Goal: Navigation & Orientation: Find specific page/section

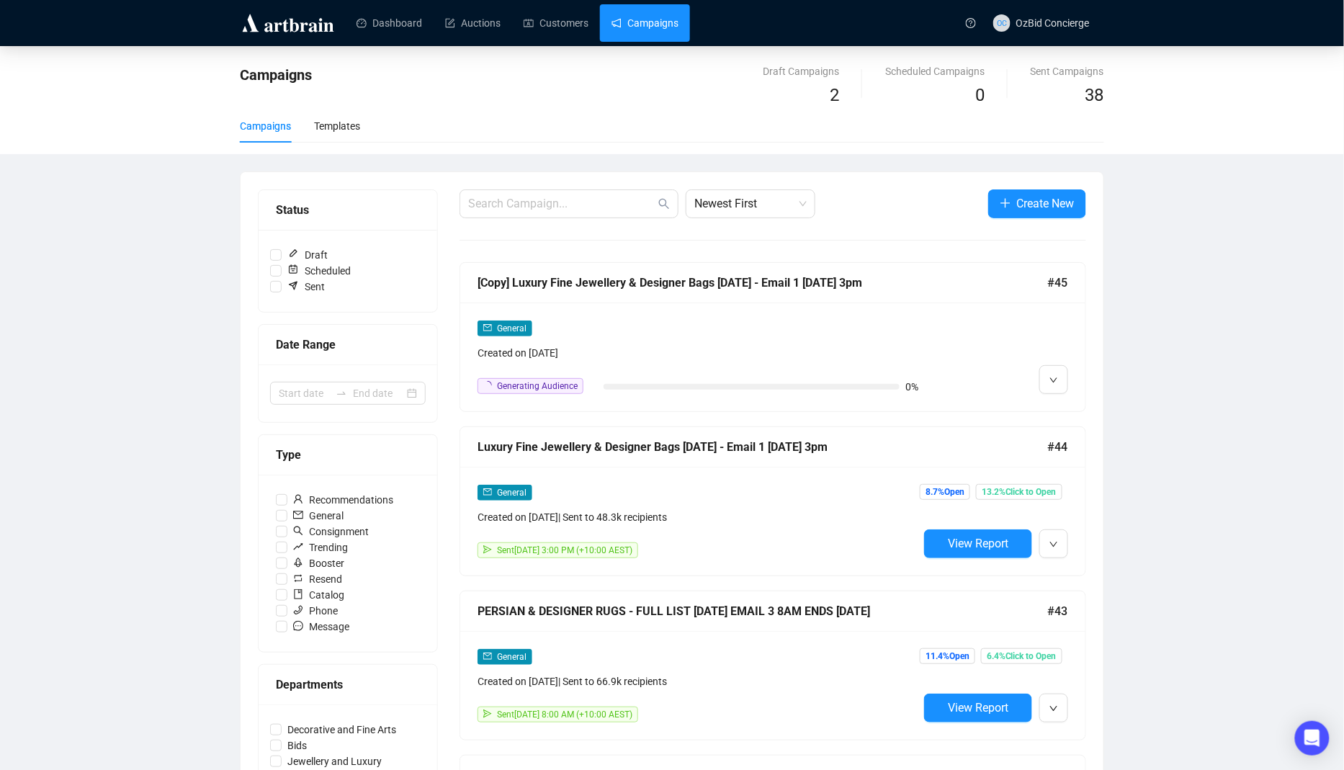
click at [601, 298] on div "[Copy] Luxury Fine Jewellery & Designer Bags [DATE] - Email 1 [DATE] 3pm #45" at bounding box center [772, 283] width 625 height 40
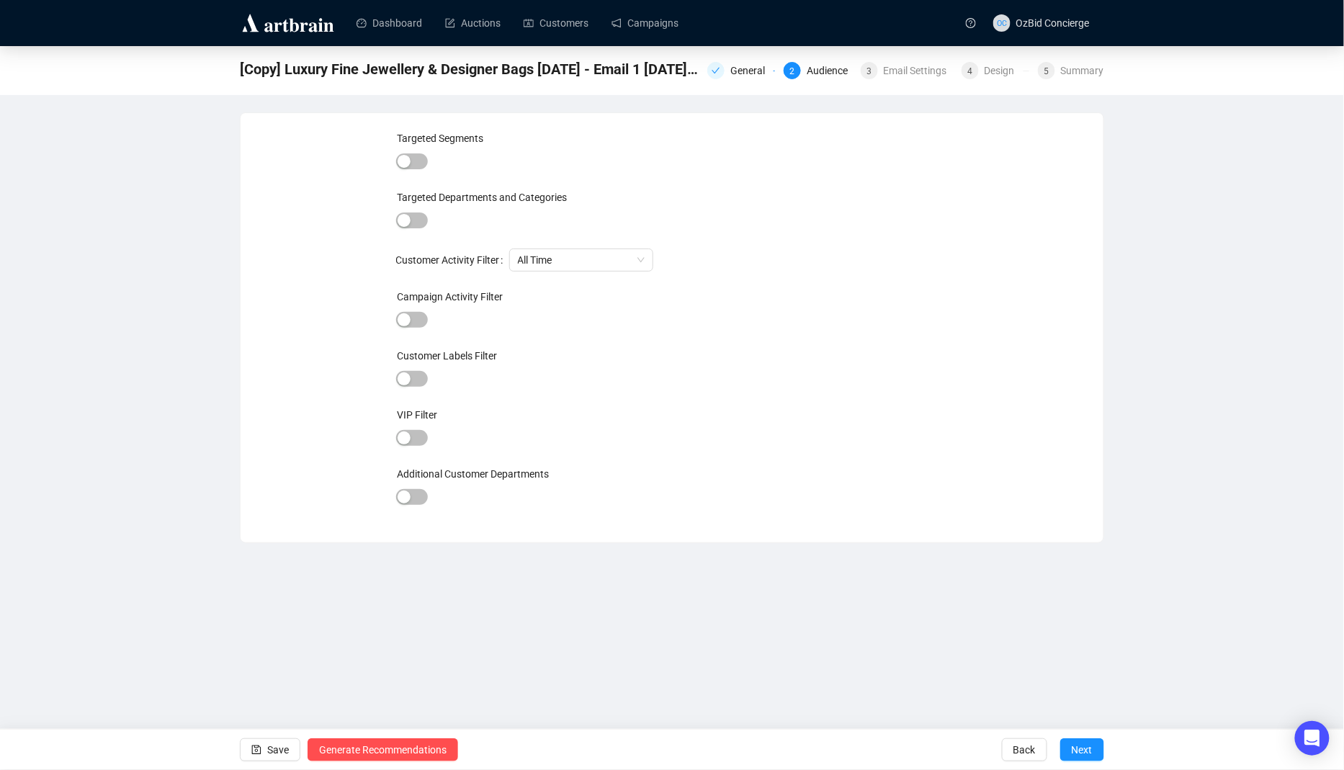
click at [676, 161] on div at bounding box center [672, 162] width 552 height 20
click at [665, 16] on link "Campaigns" at bounding box center [644, 22] width 67 height 37
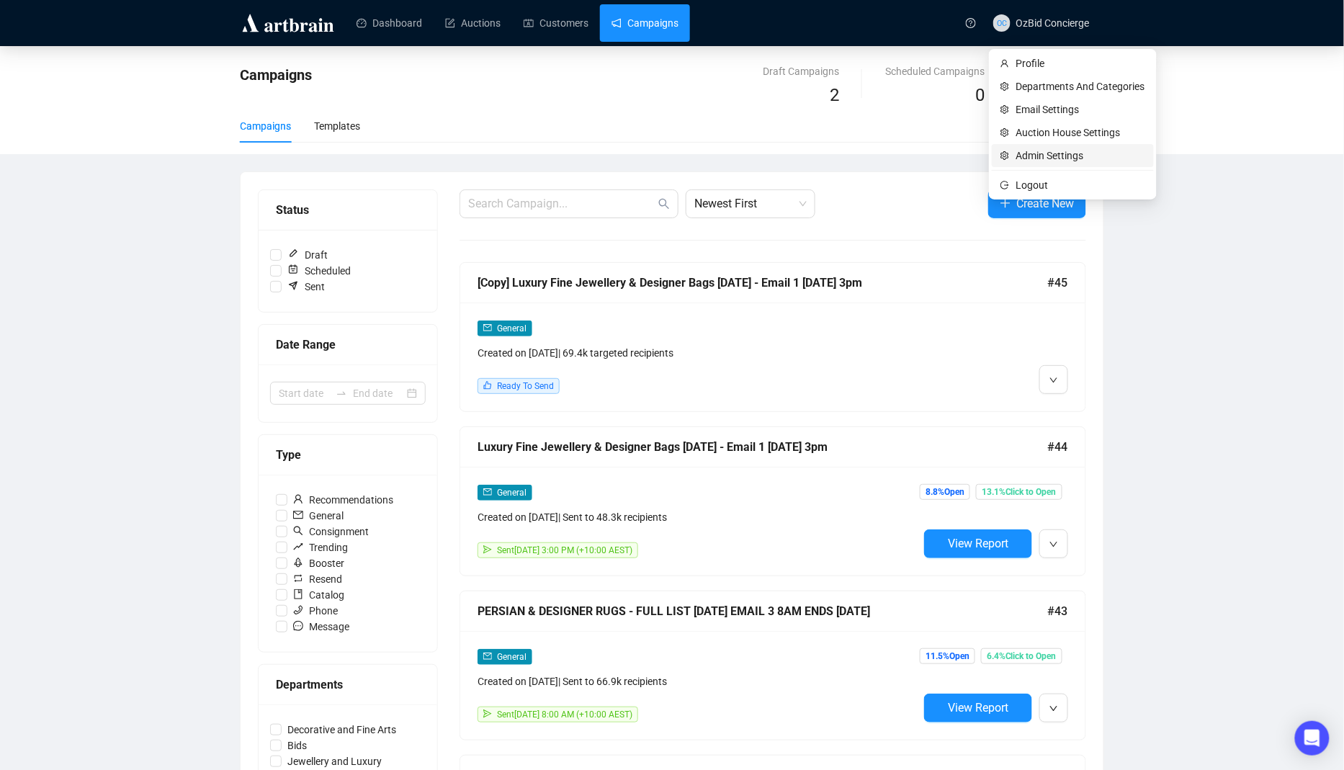
click at [1047, 158] on span "Admin Settings" at bounding box center [1080, 156] width 129 height 16
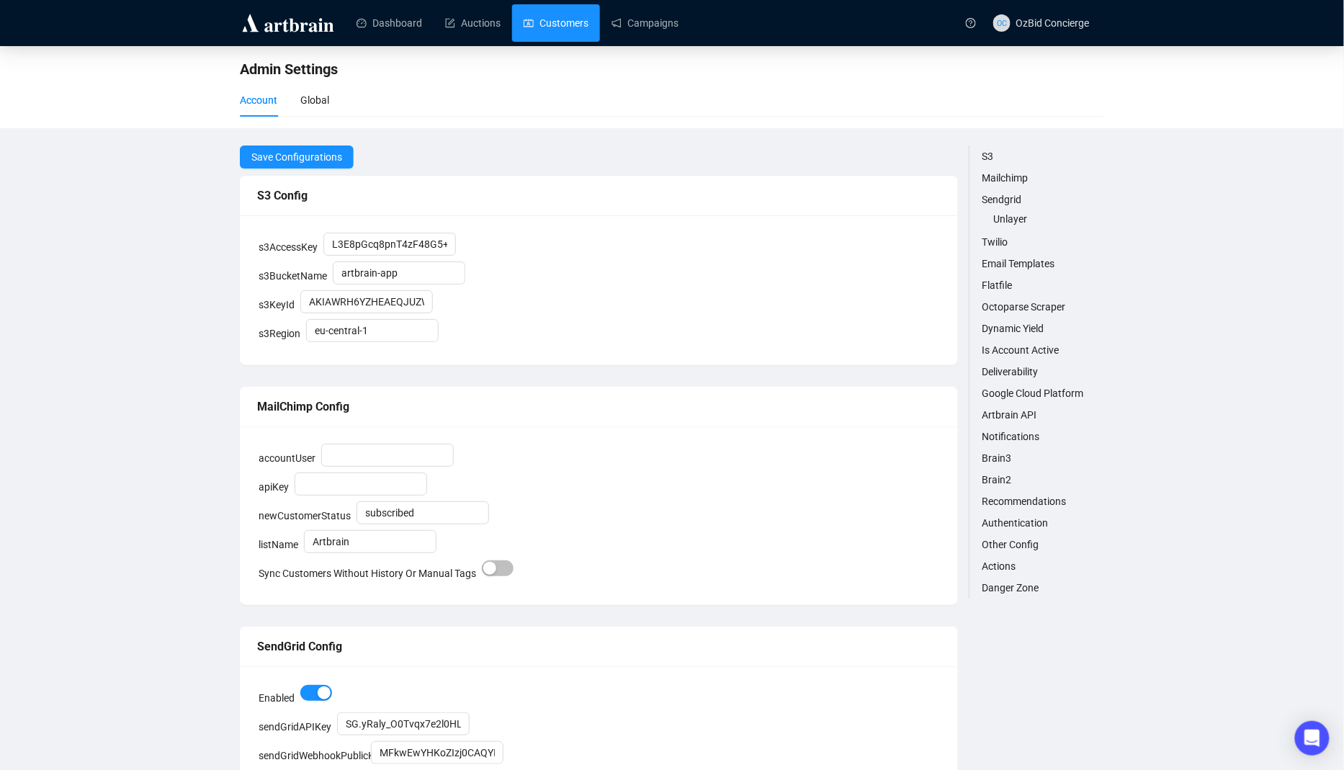
click at [534, 39] on link "Customers" at bounding box center [556, 22] width 65 height 37
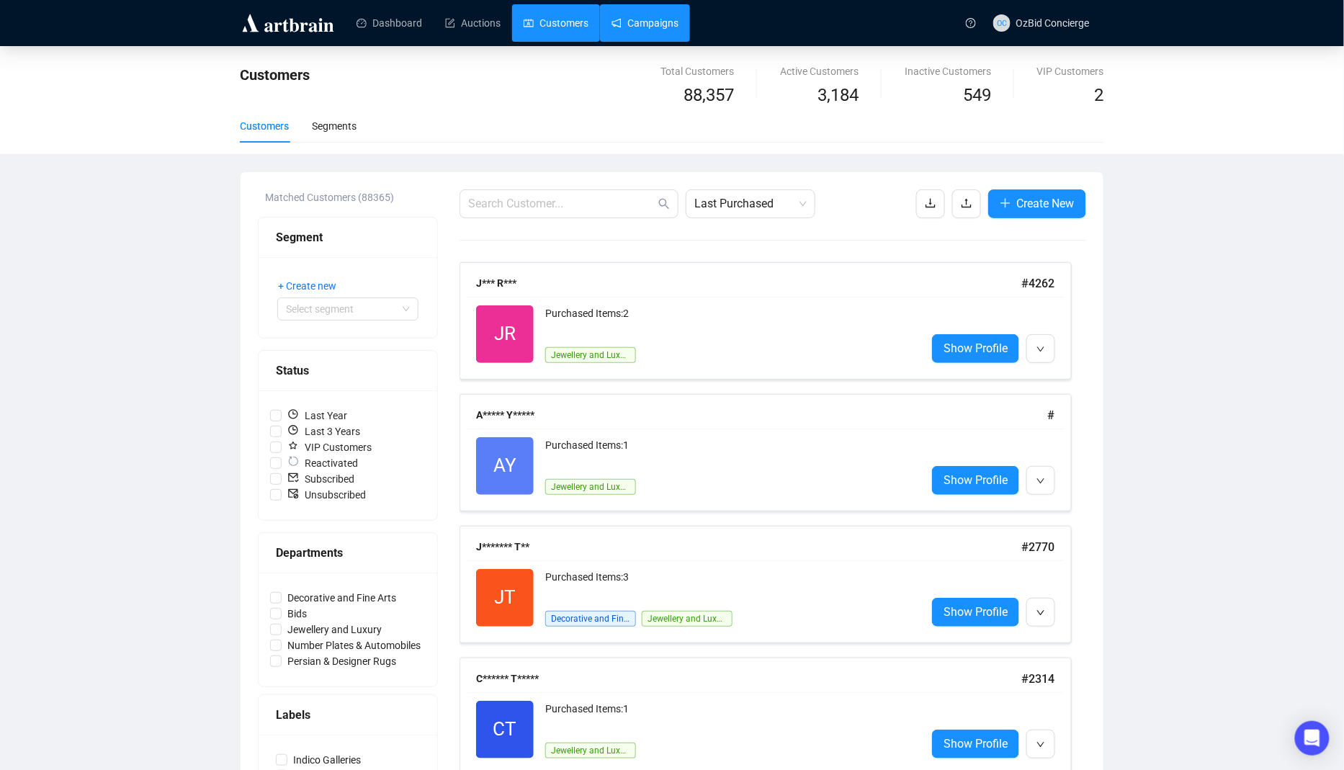
click at [667, 32] on link "Campaigns" at bounding box center [644, 22] width 67 height 37
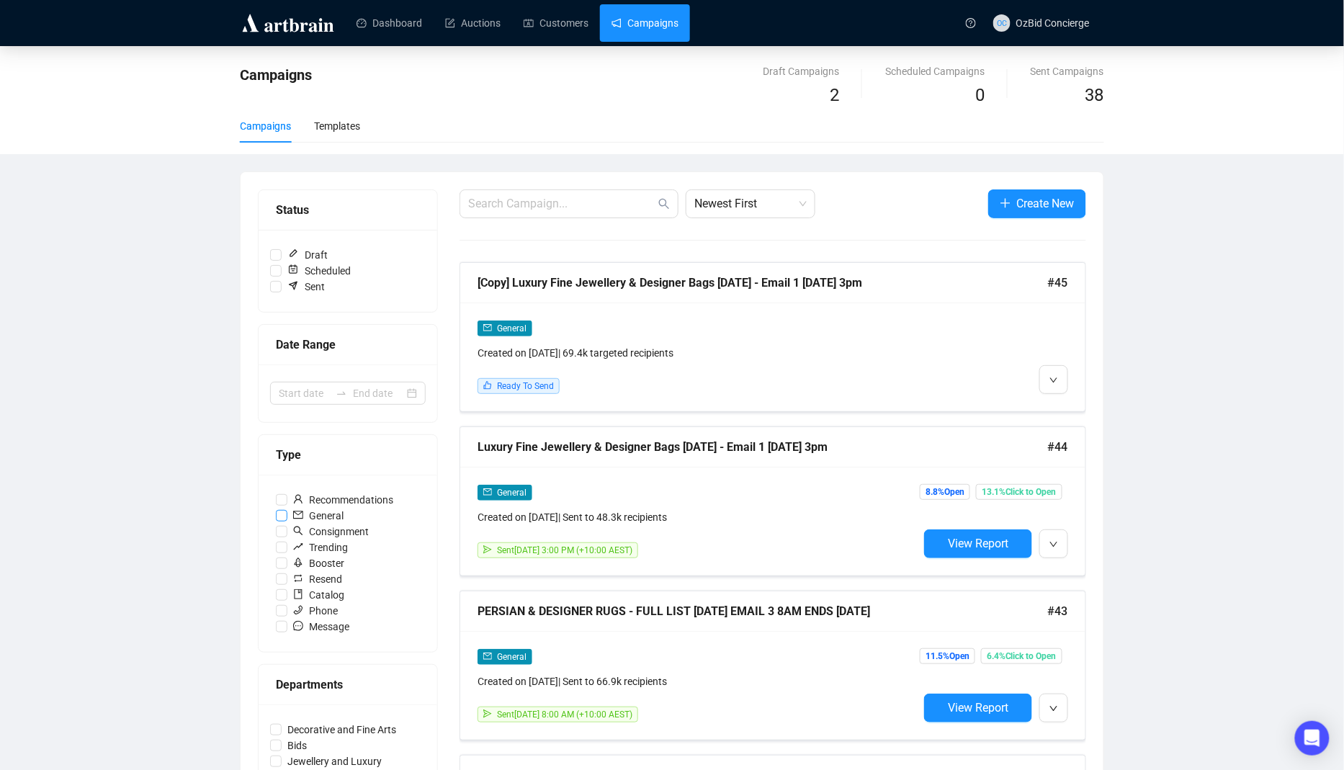
click at [288, 511] on span "General" at bounding box center [318, 516] width 62 height 16
click at [287, 511] on input "General" at bounding box center [282, 516] width 12 height 12
checkbox input "true"
click at [910, 4] on div "Dashboard Auctions Customers Campaigns" at bounding box center [649, 22] width 616 height 45
click at [1108, 84] on div "Campaigns Draft Campaigns 2 Scheduled Campaigns 0 Sent Campaigns 38 Campaigns T…" at bounding box center [672, 100] width 1344 height 108
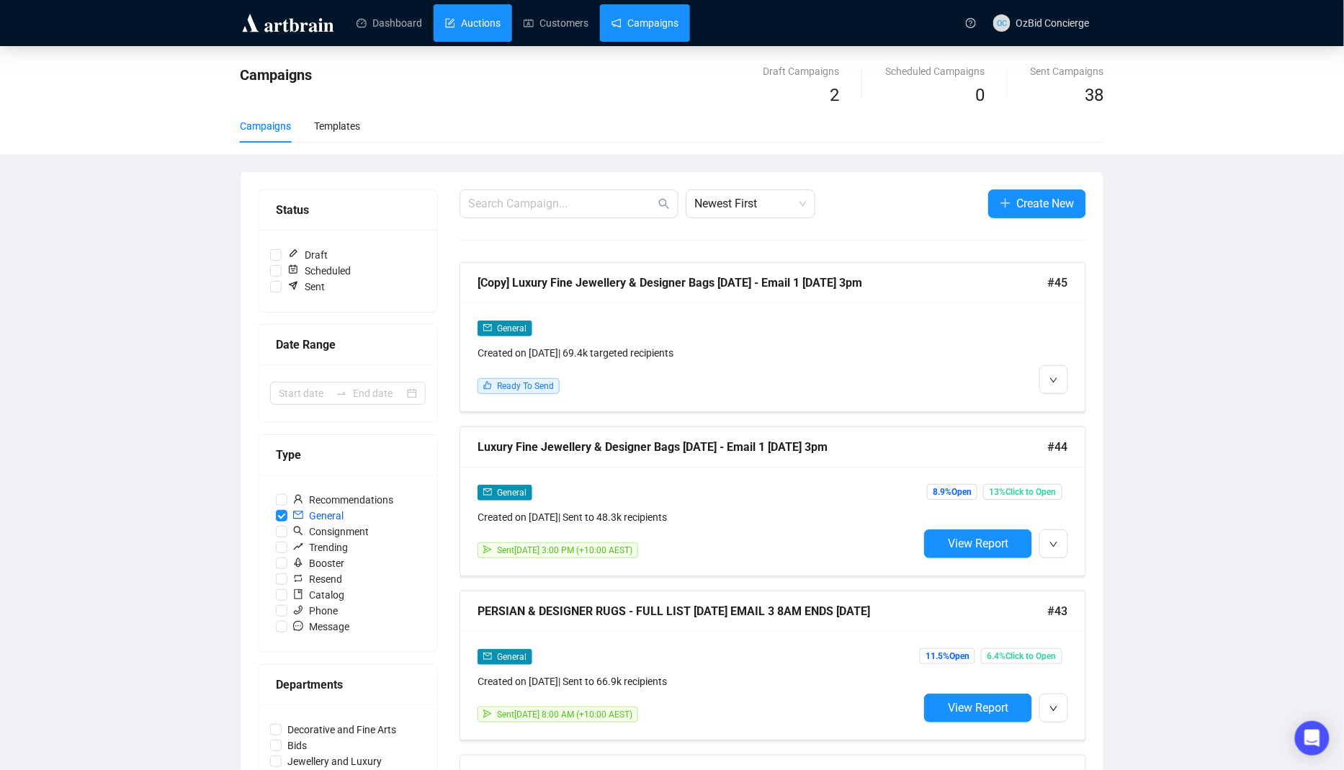
click at [498, 24] on link "Auctions" at bounding box center [472, 22] width 55 height 37
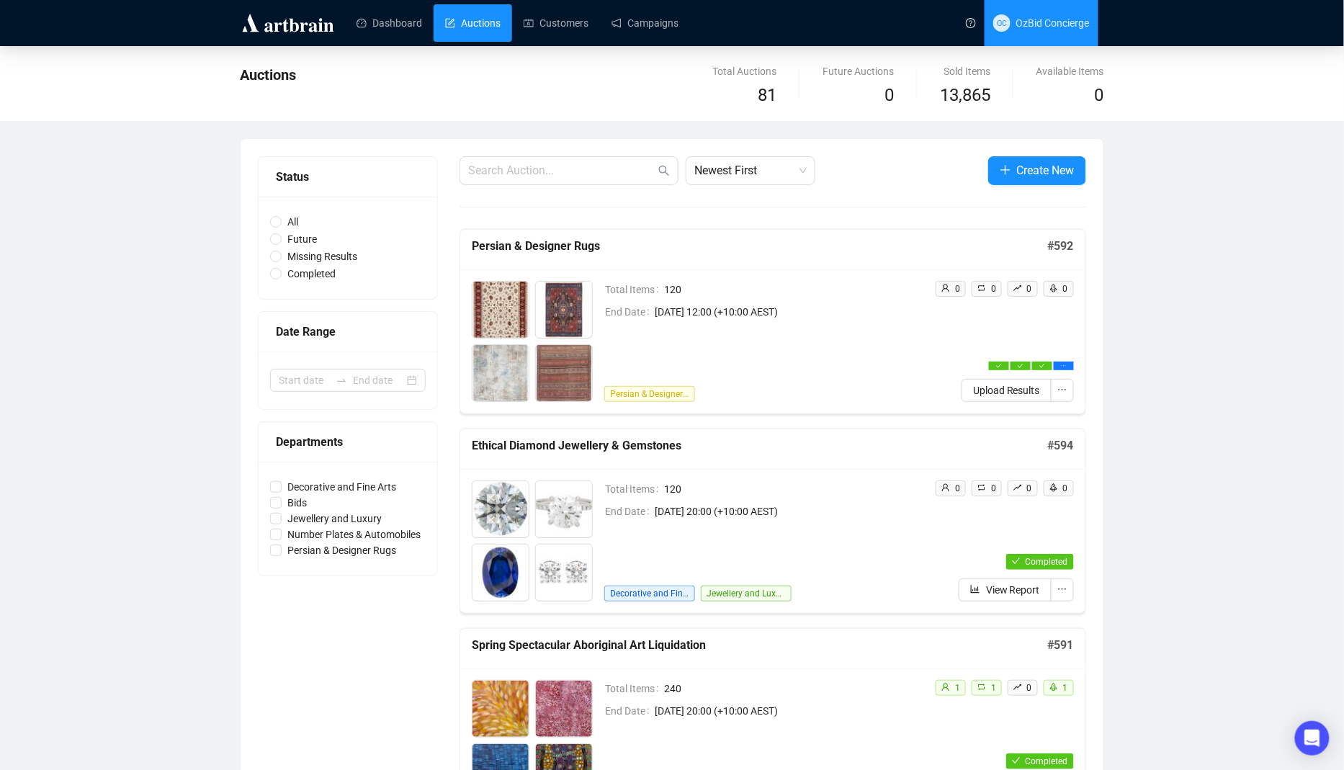
click at [1047, 20] on span "OzBid Concierge" at bounding box center [1052, 23] width 73 height 12
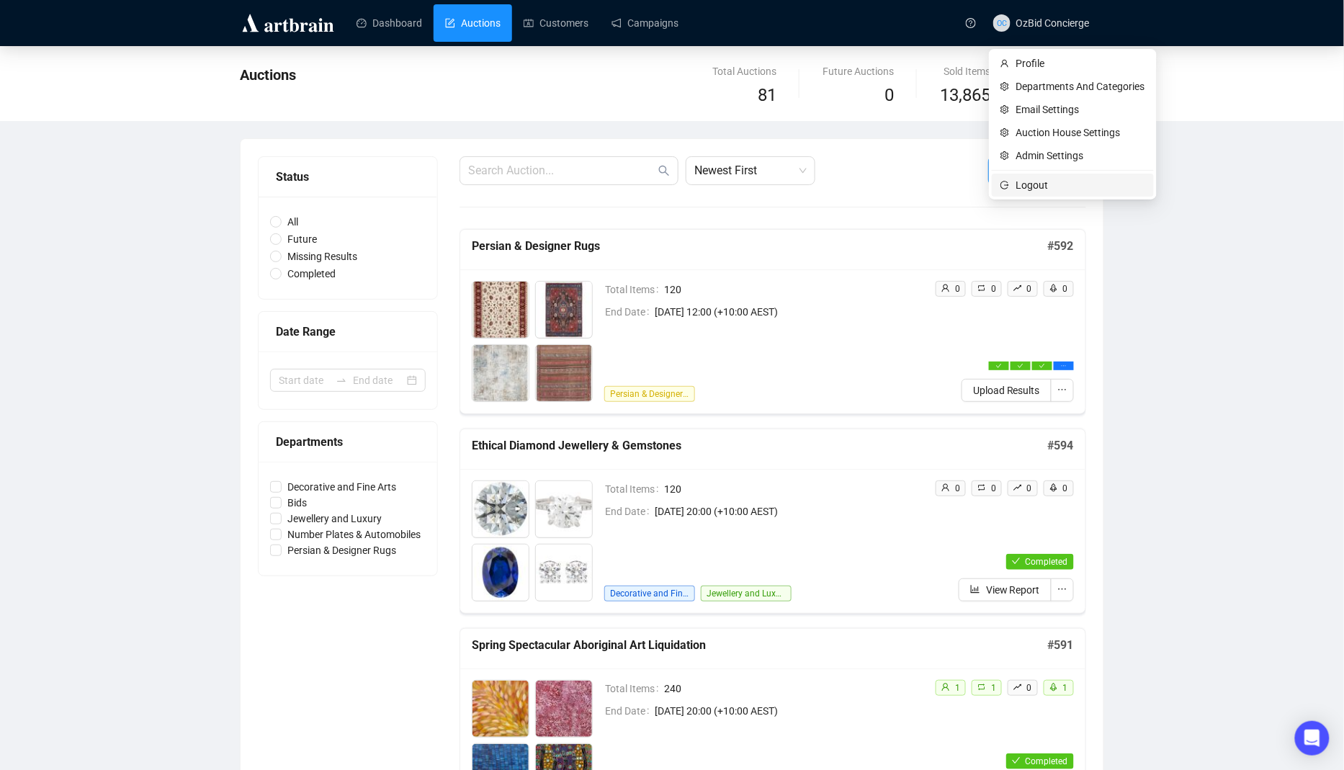
click at [1036, 181] on span "Logout" at bounding box center [1080, 185] width 129 height 16
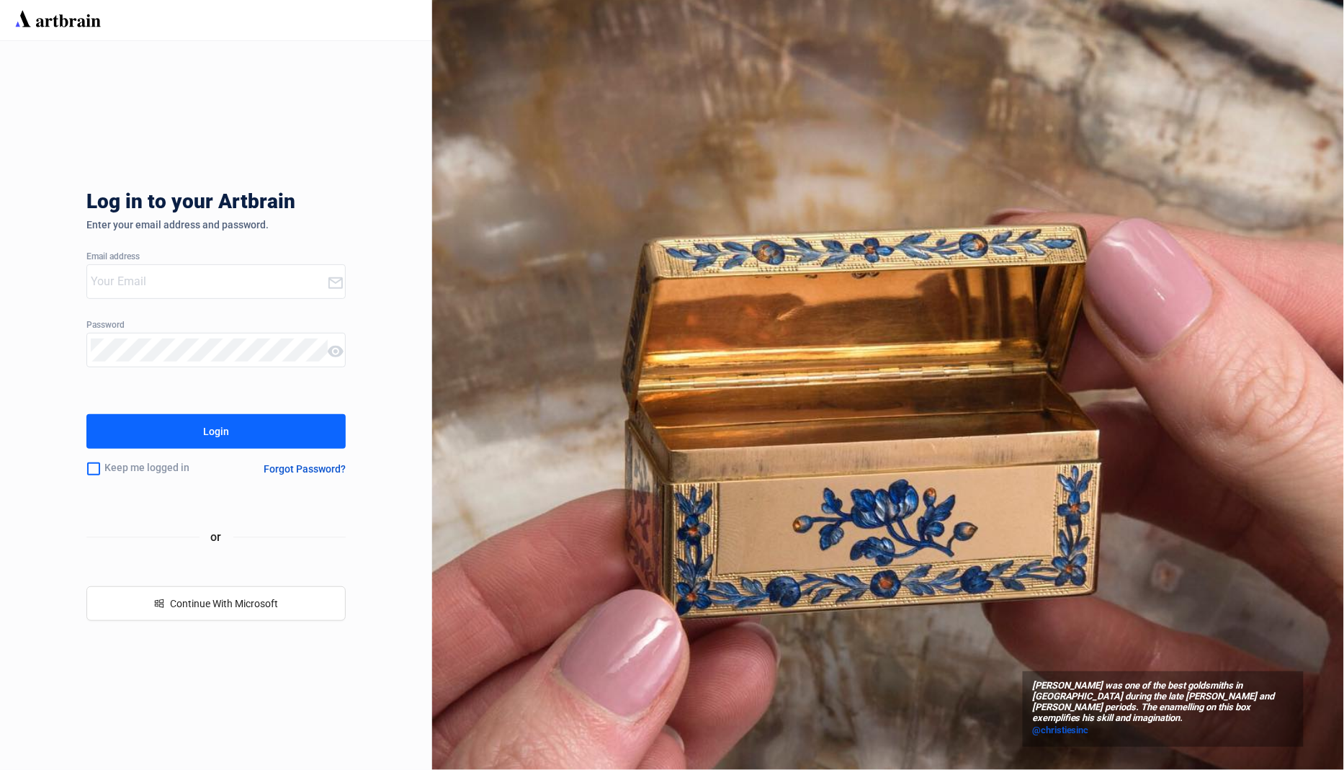
click at [188, 302] on div "Log in to your Artbrain Enter your email address and password. Email address Pa…" at bounding box center [215, 405] width 259 height 729
click at [191, 291] on input "email" at bounding box center [209, 281] width 236 height 23
type input "[EMAIL_ADDRESS][DOMAIN_NAME]"
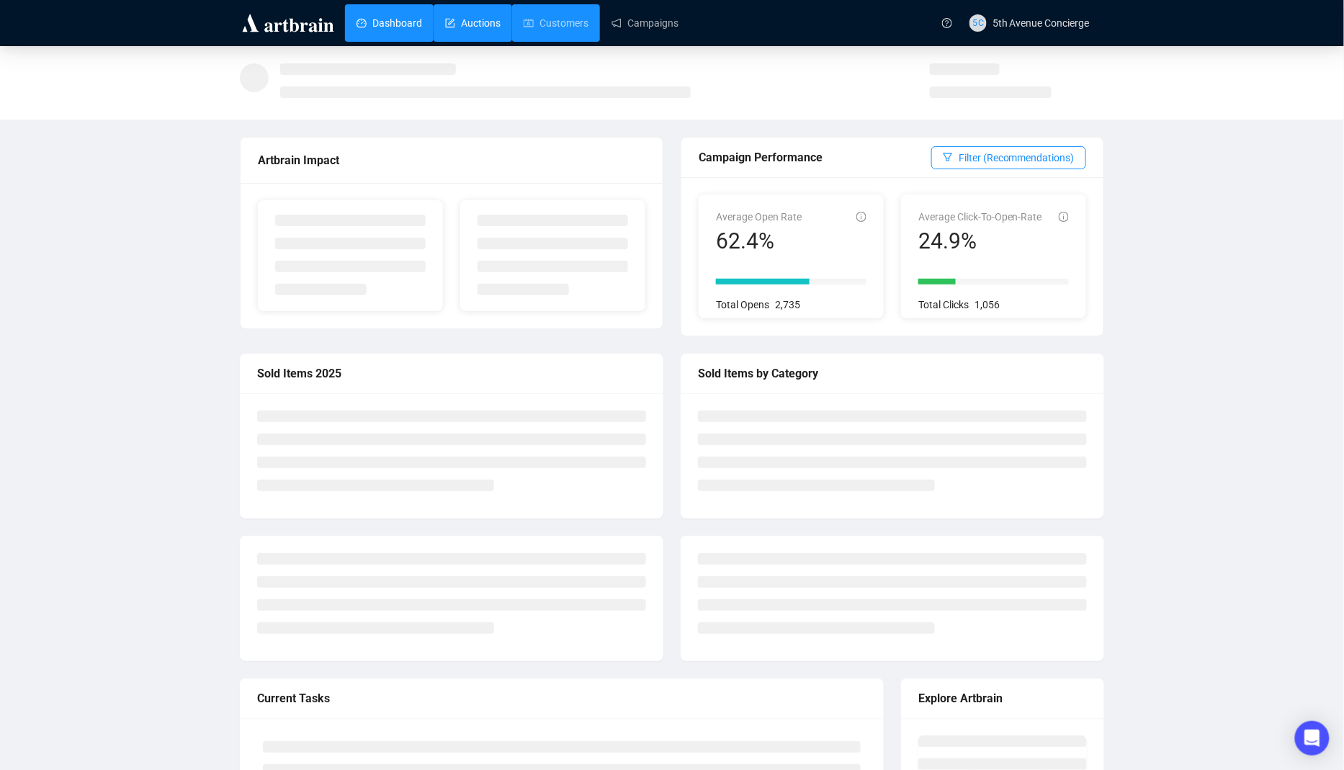
click at [490, 27] on link "Auctions" at bounding box center [472, 22] width 55 height 37
